Goal: Find specific page/section: Find specific page/section

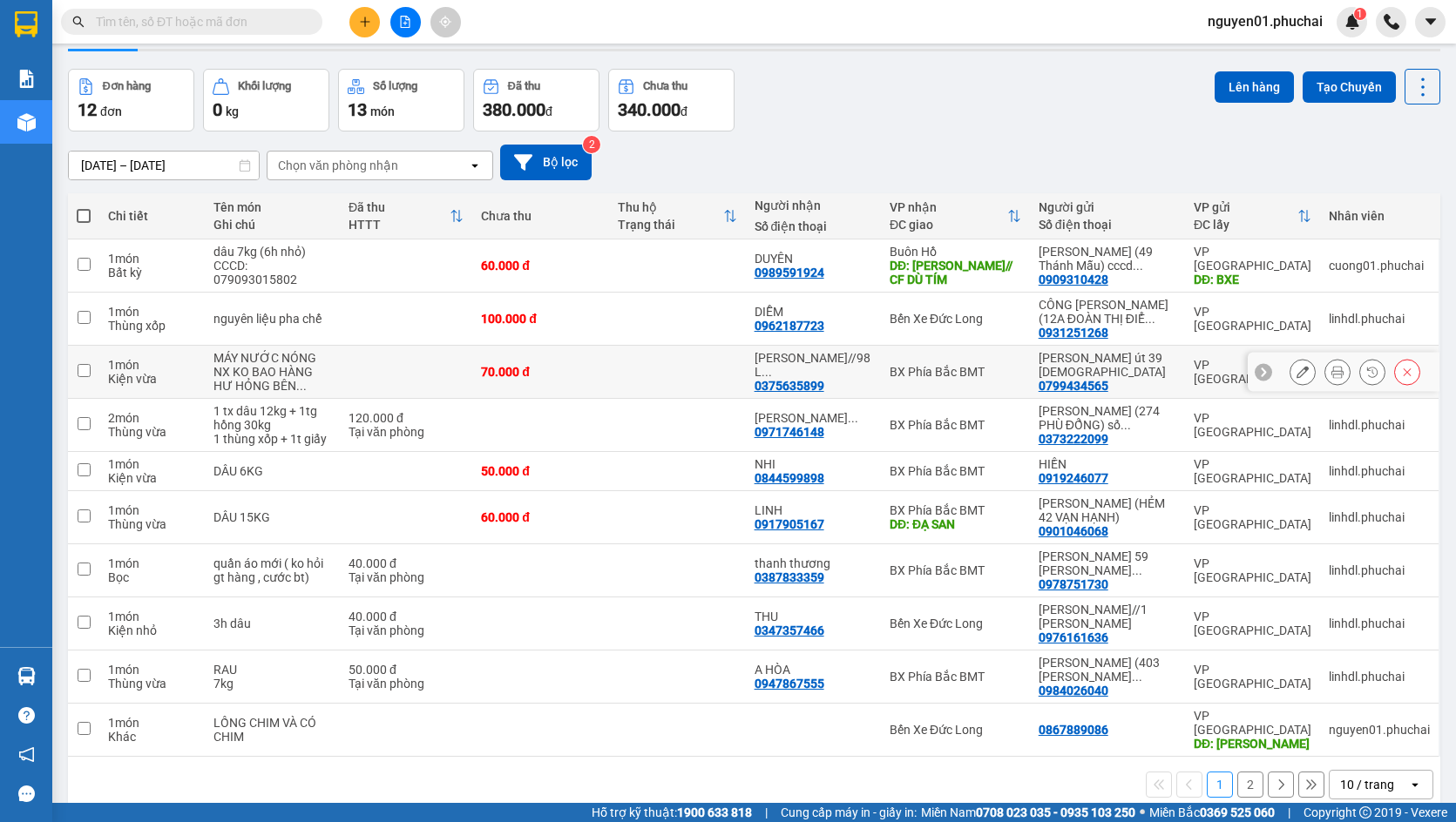
scroll to position [81, 0]
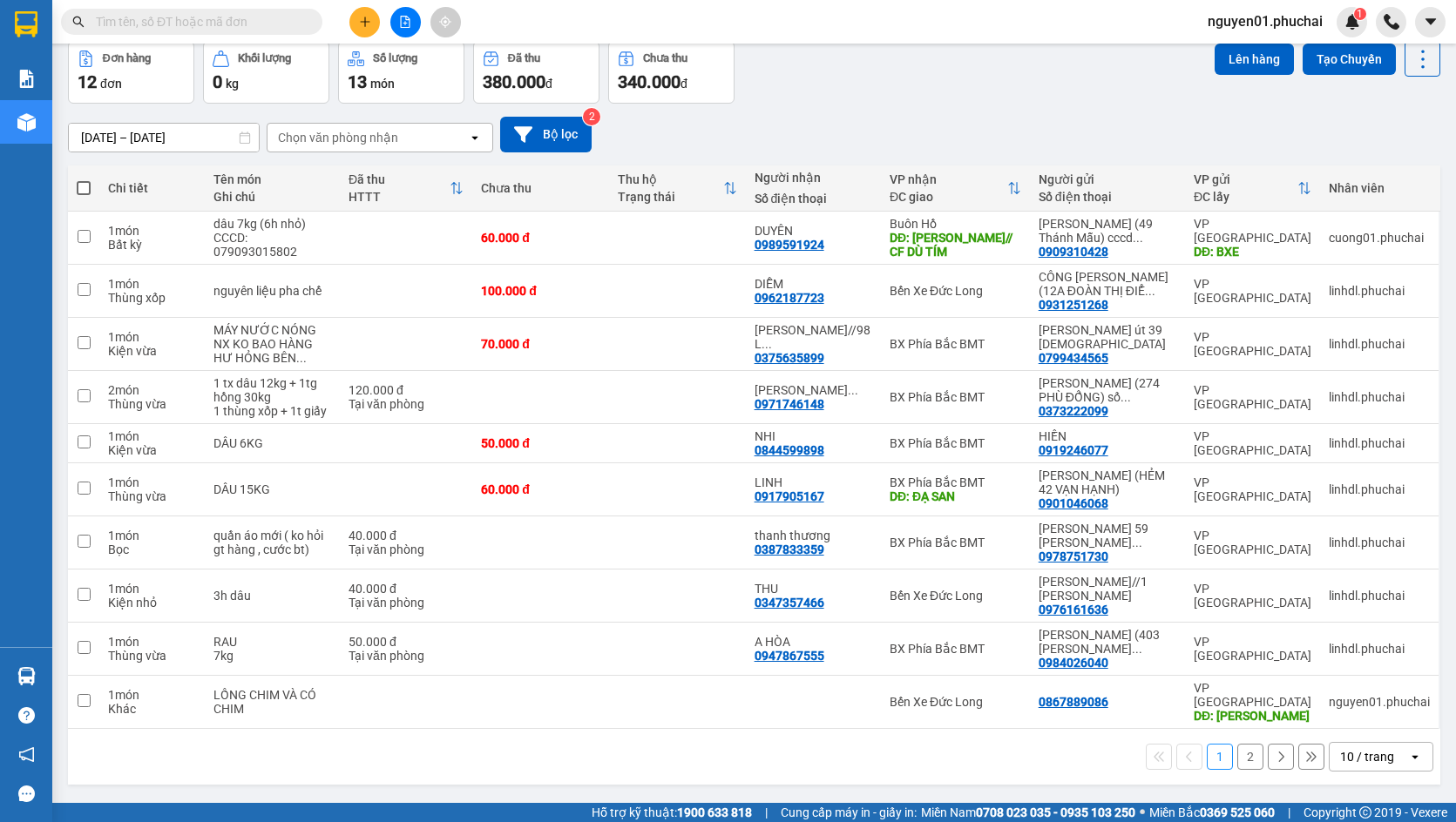
click at [1238, 744] on button "2" at bounding box center [1251, 758] width 27 height 27
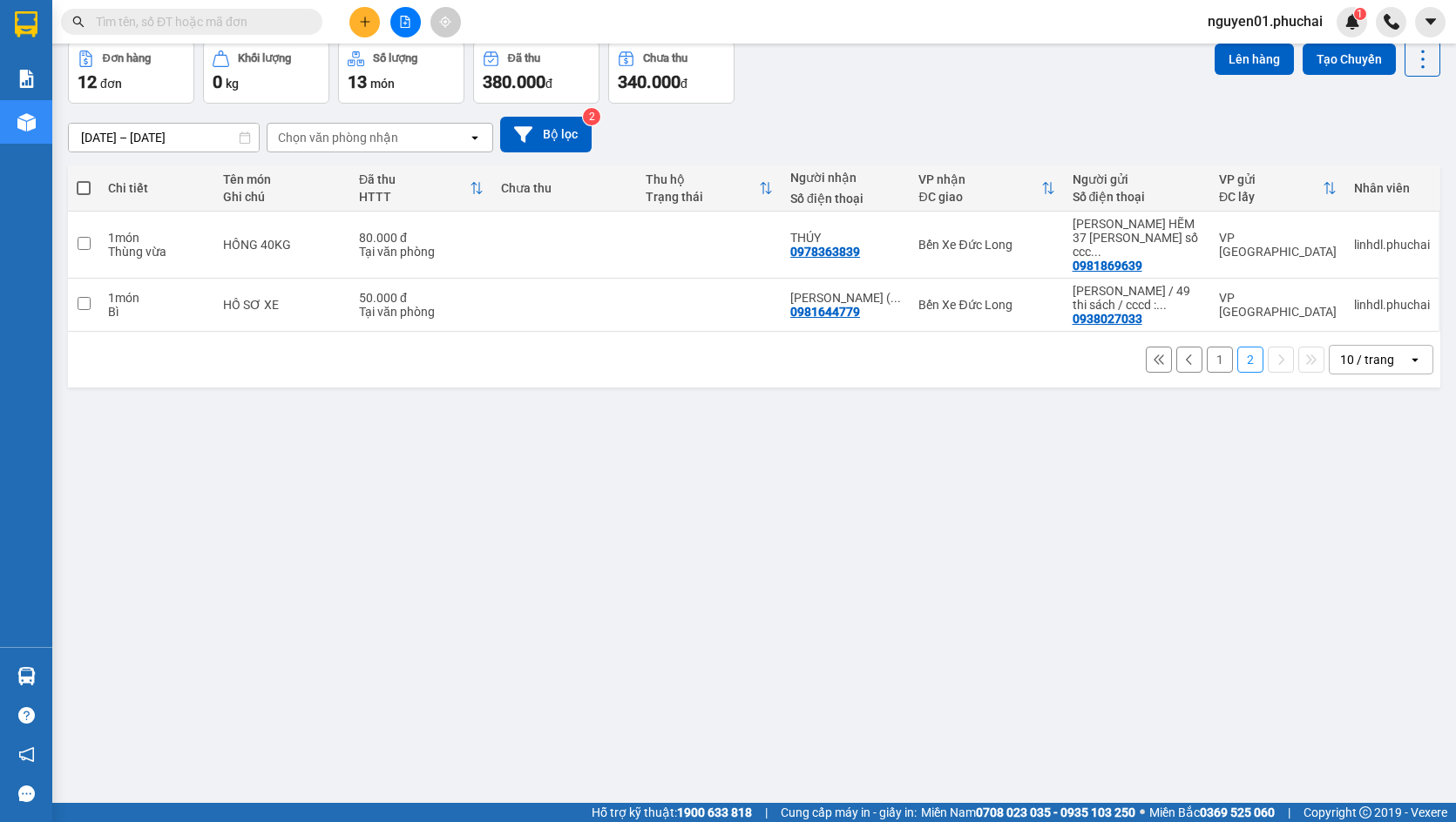
click at [1211, 347] on button "1" at bounding box center [1220, 360] width 27 height 27
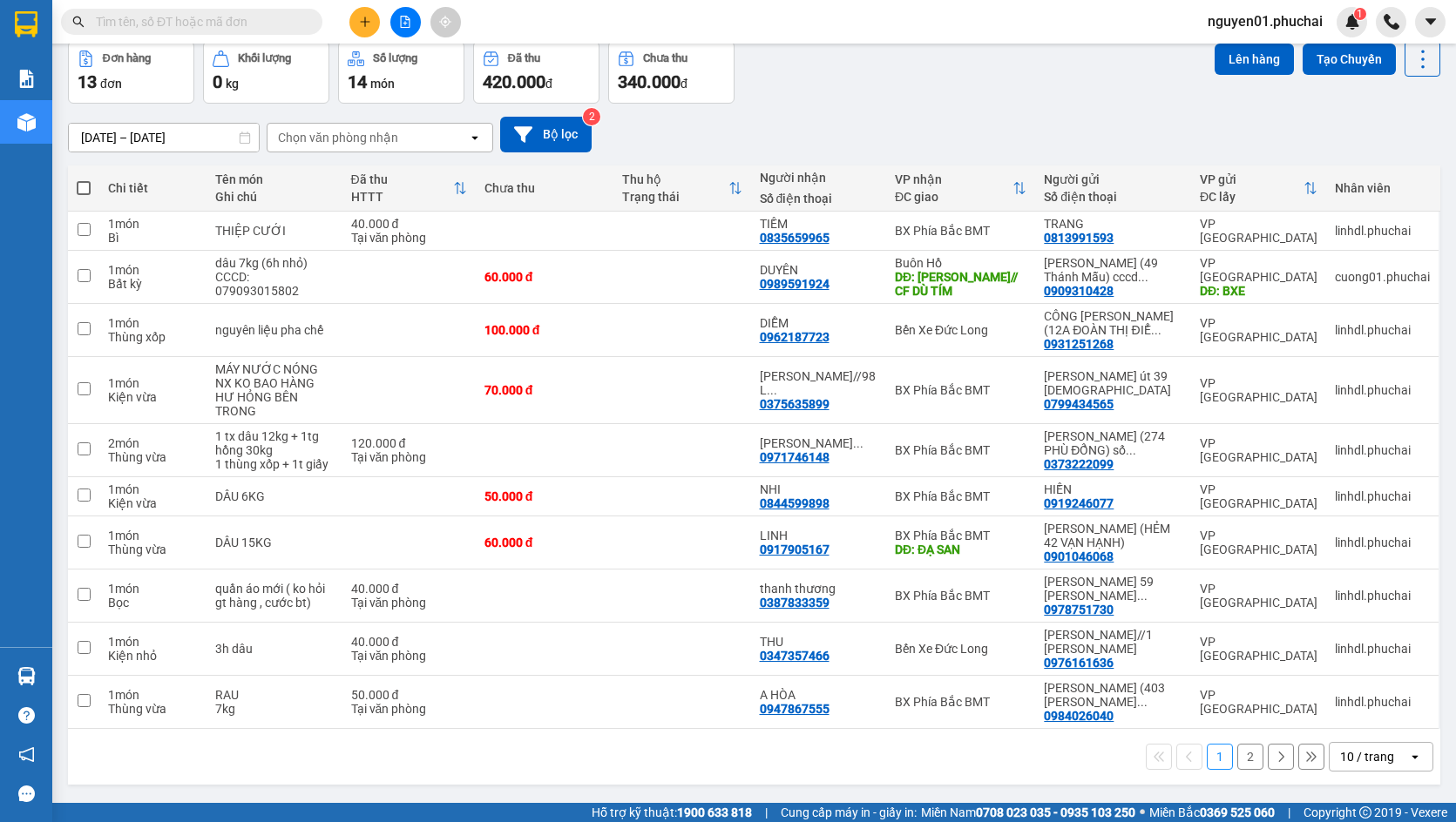
click at [1238, 748] on button "2" at bounding box center [1251, 758] width 27 height 27
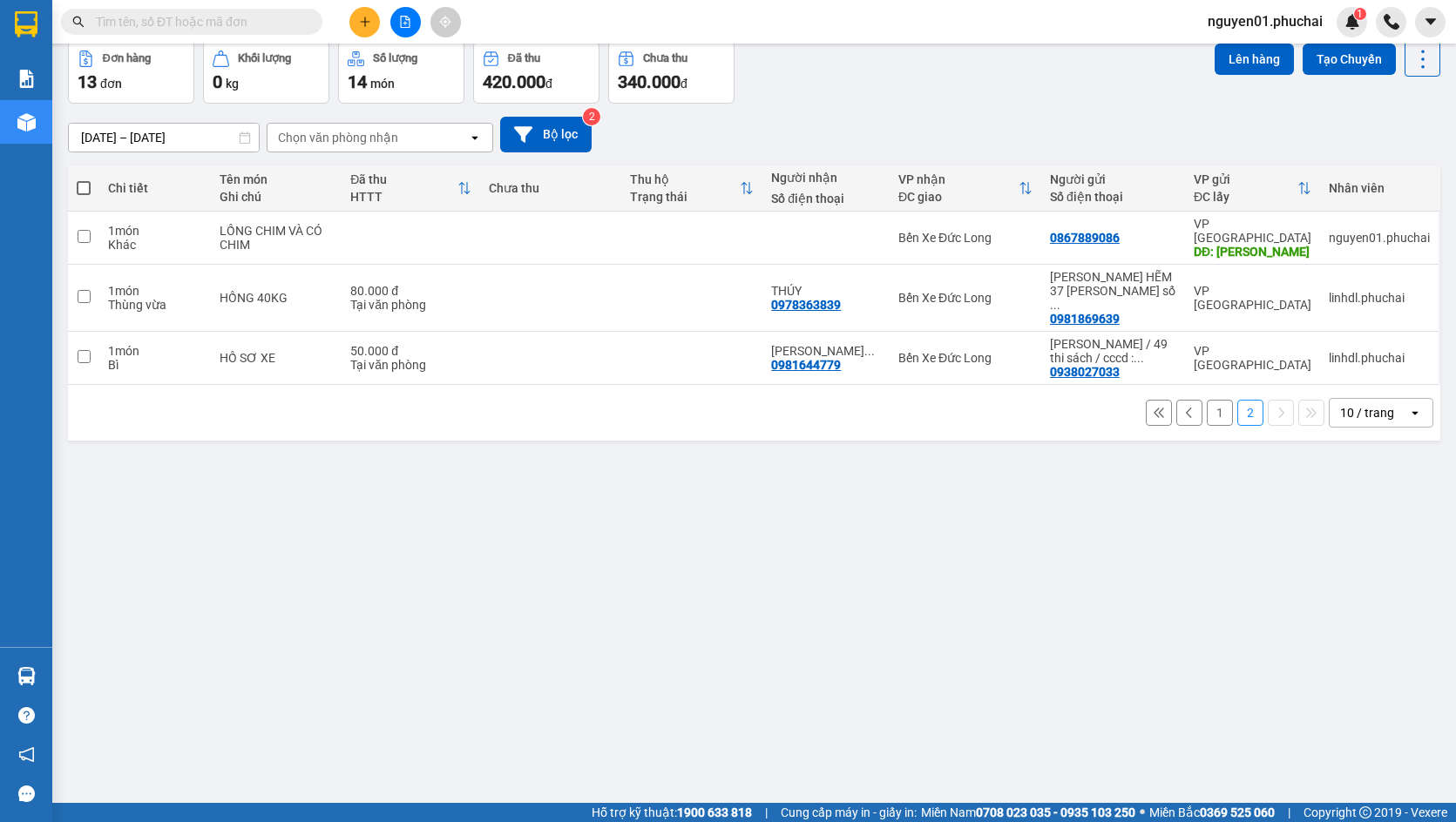
click at [1209, 400] on button "1" at bounding box center [1220, 413] width 27 height 27
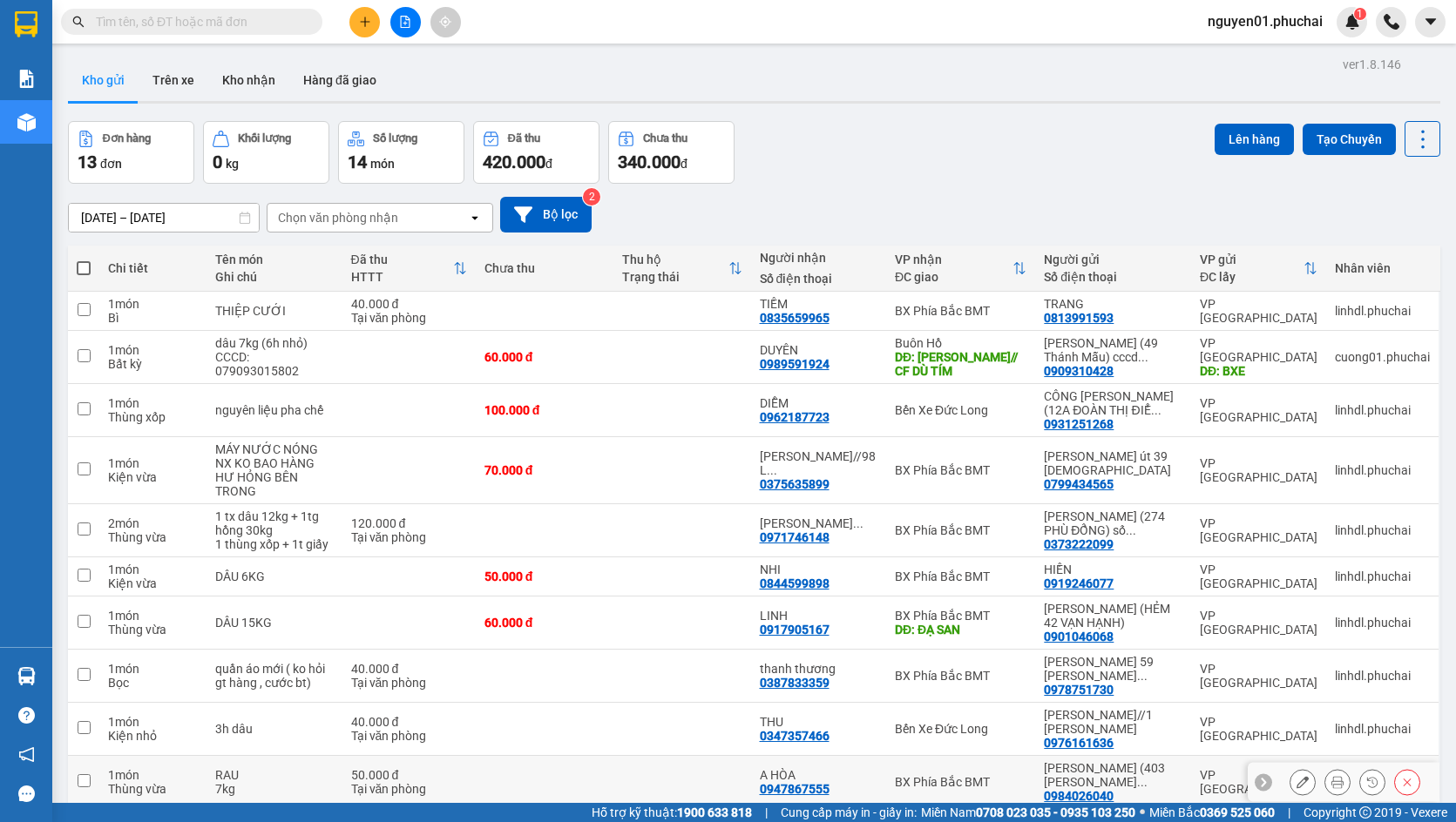
scroll to position [81, 0]
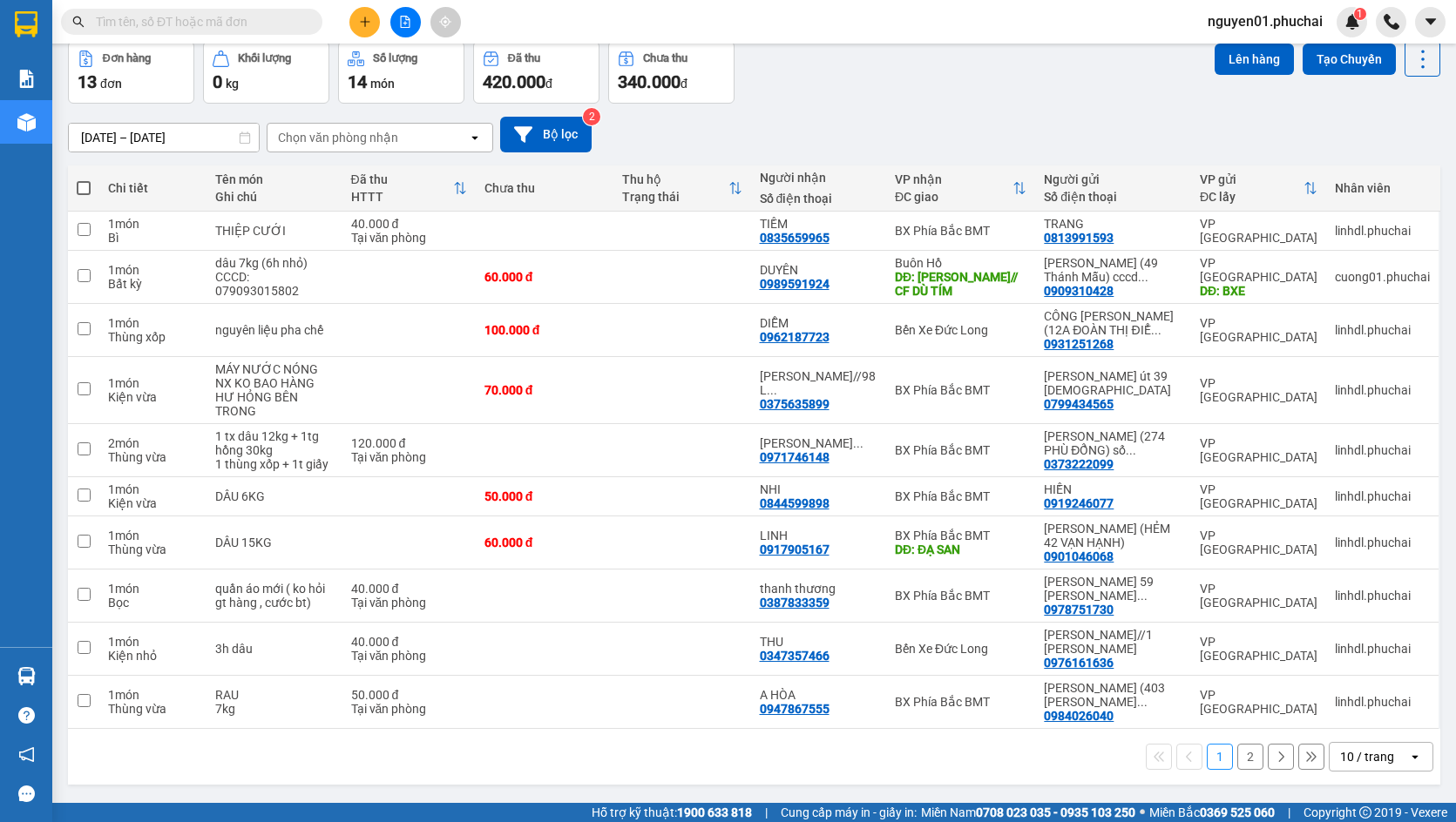
click at [1238, 752] on button "2" at bounding box center [1251, 758] width 27 height 27
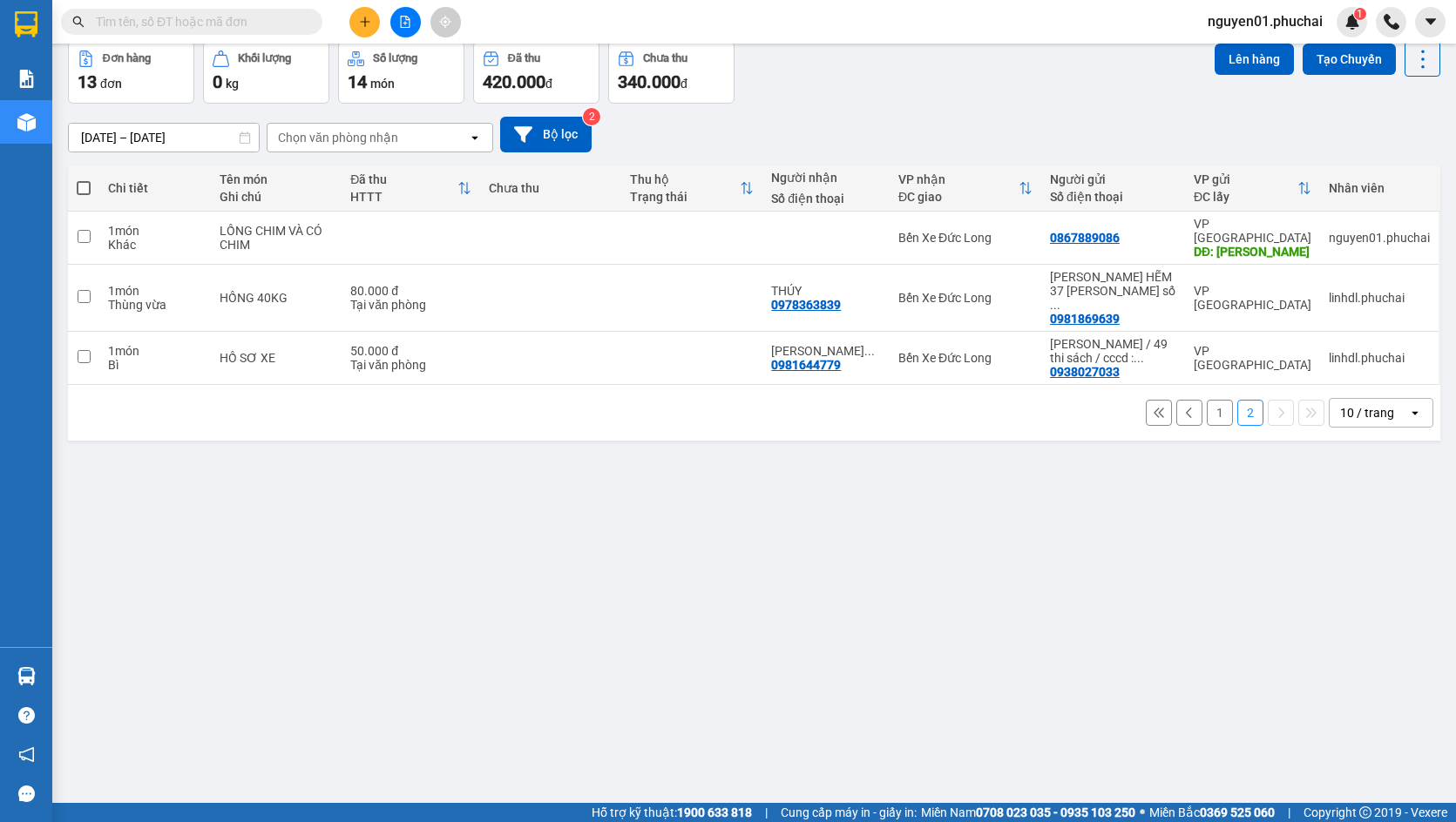
click at [1207, 400] on button "1" at bounding box center [1220, 413] width 27 height 27
